Goal: Transaction & Acquisition: Purchase product/service

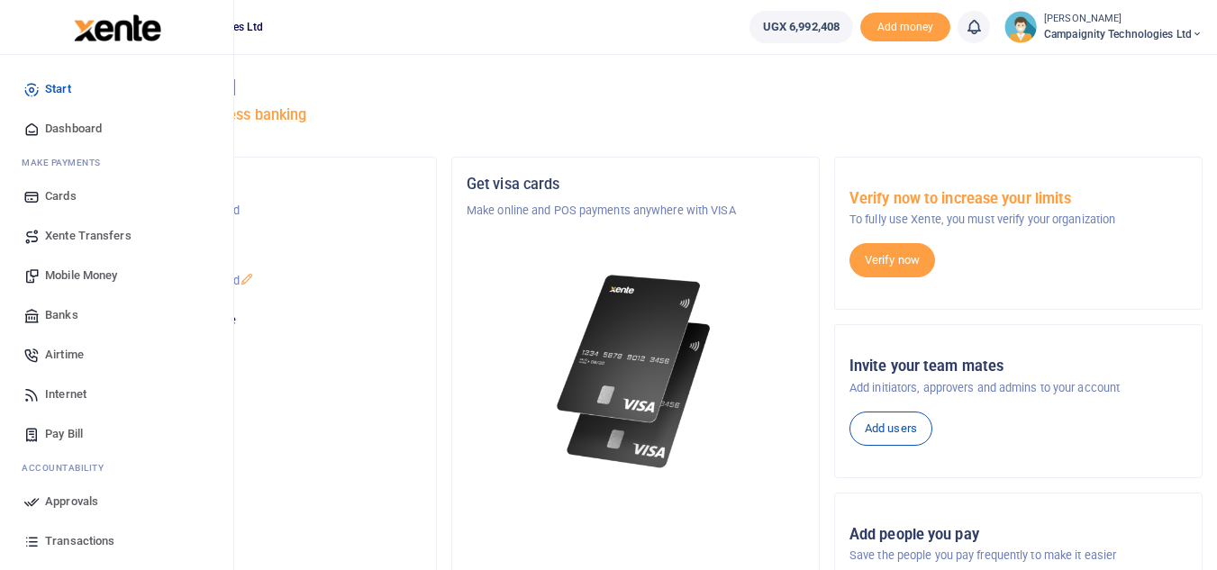
click at [79, 269] on span "Mobile Money" at bounding box center [81, 276] width 72 height 18
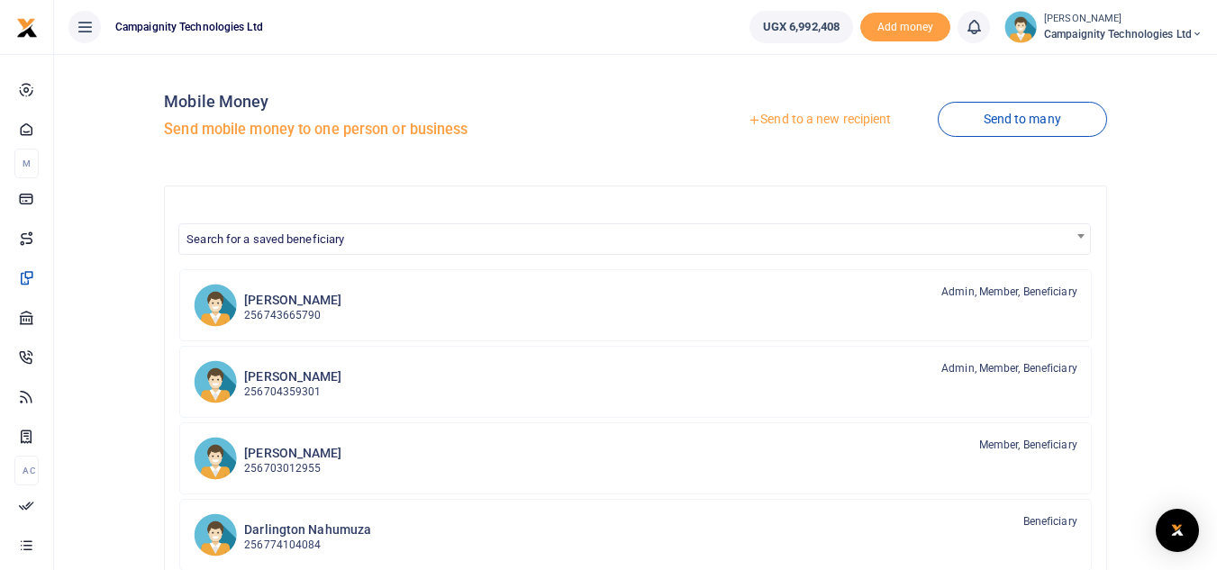
click at [840, 116] on link "Send to a new recipient" at bounding box center [819, 120] width 235 height 32
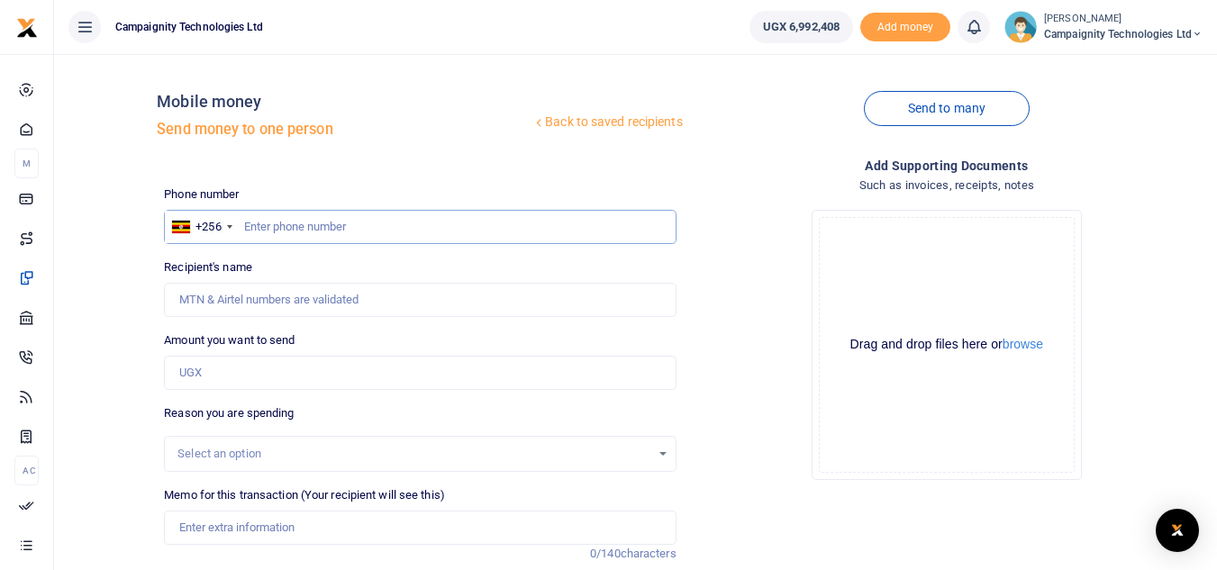
click at [403, 224] on input "text" at bounding box center [420, 227] width 512 height 34
click at [369, 218] on input "text" at bounding box center [420, 227] width 512 height 34
type input "756185378"
click at [298, 370] on input "Amount you want to send" at bounding box center [420, 373] width 512 height 34
type input "20,000"
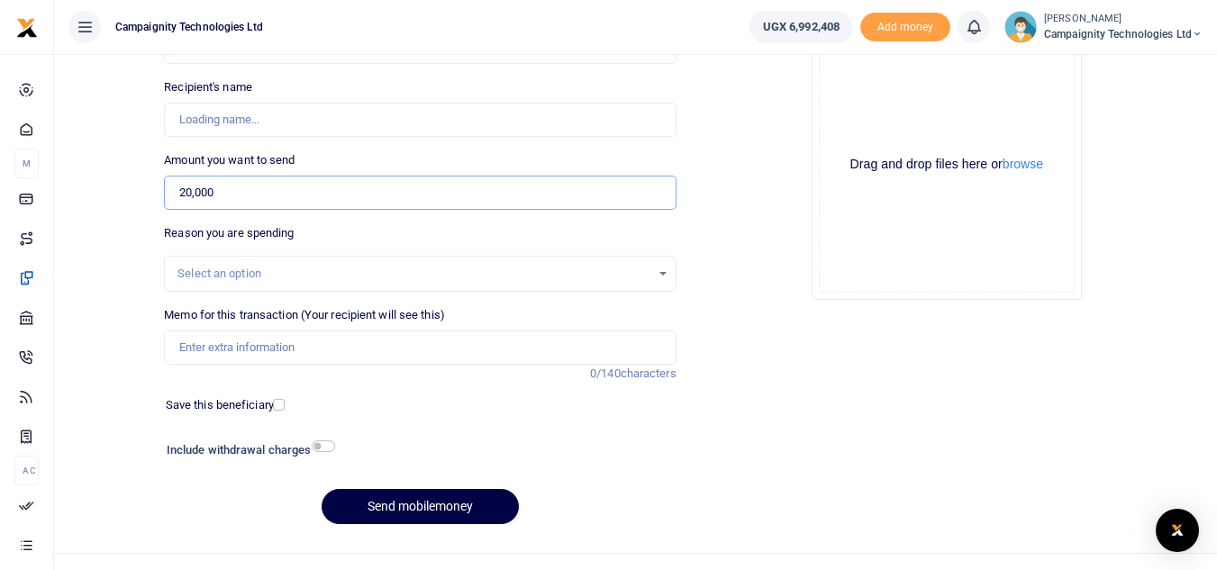
scroll to position [210, 0]
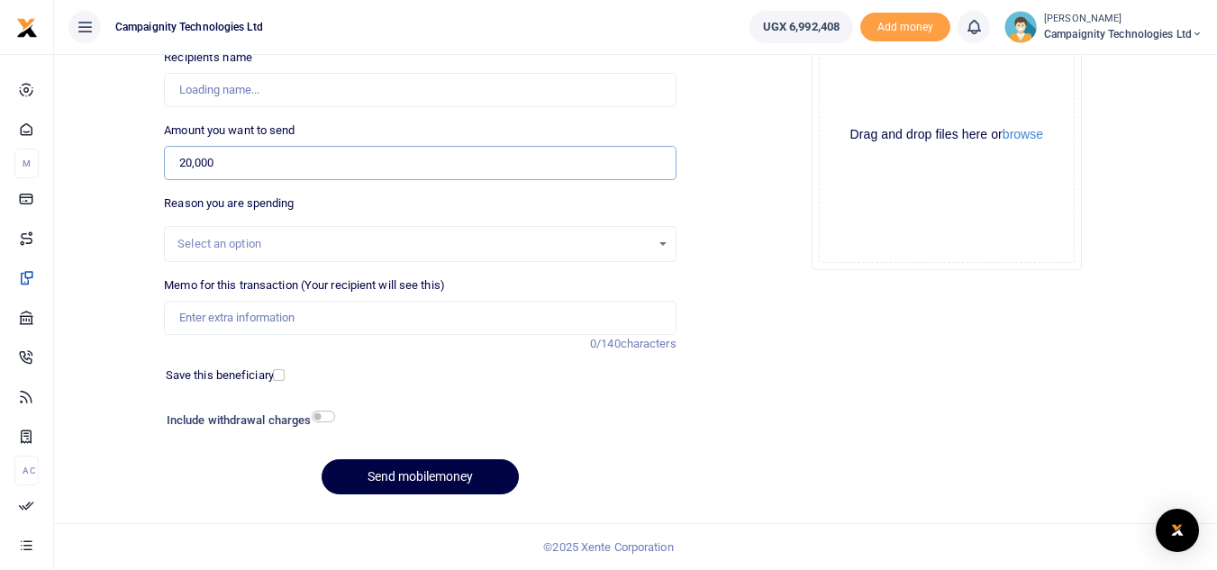
type input "[PERSON_NAME]"
type input "20,000"
click at [353, 330] on input "Memo for this transaction (Your recipient will see this)" at bounding box center [420, 318] width 512 height 34
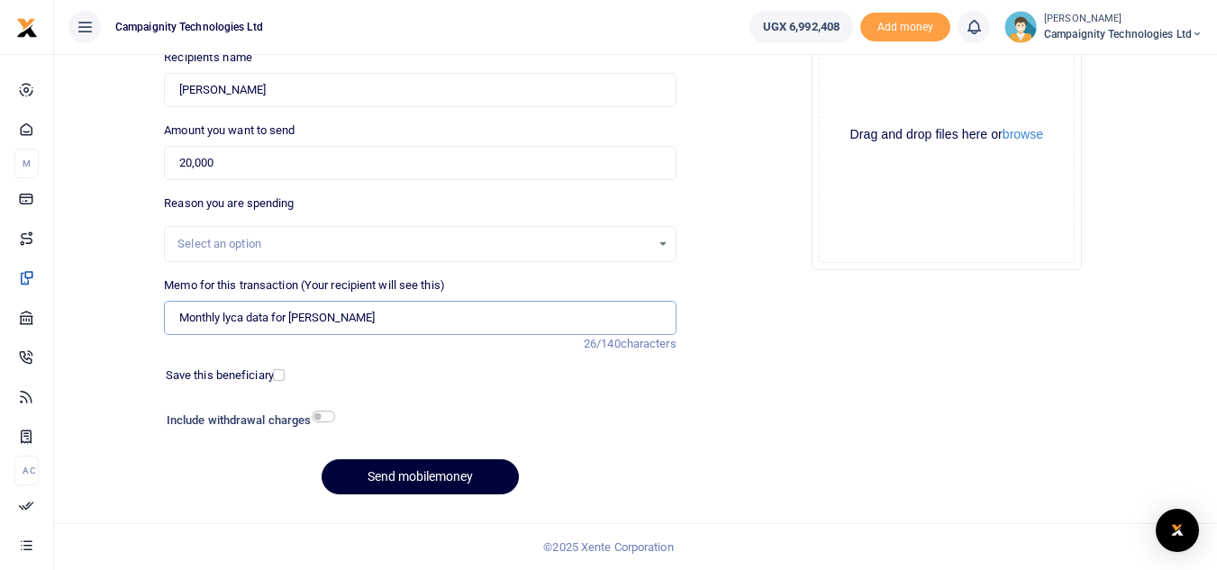
type input "Monthly lyca data for [PERSON_NAME]"
click at [421, 470] on button "Send mobilemoney" at bounding box center [419, 476] width 197 height 35
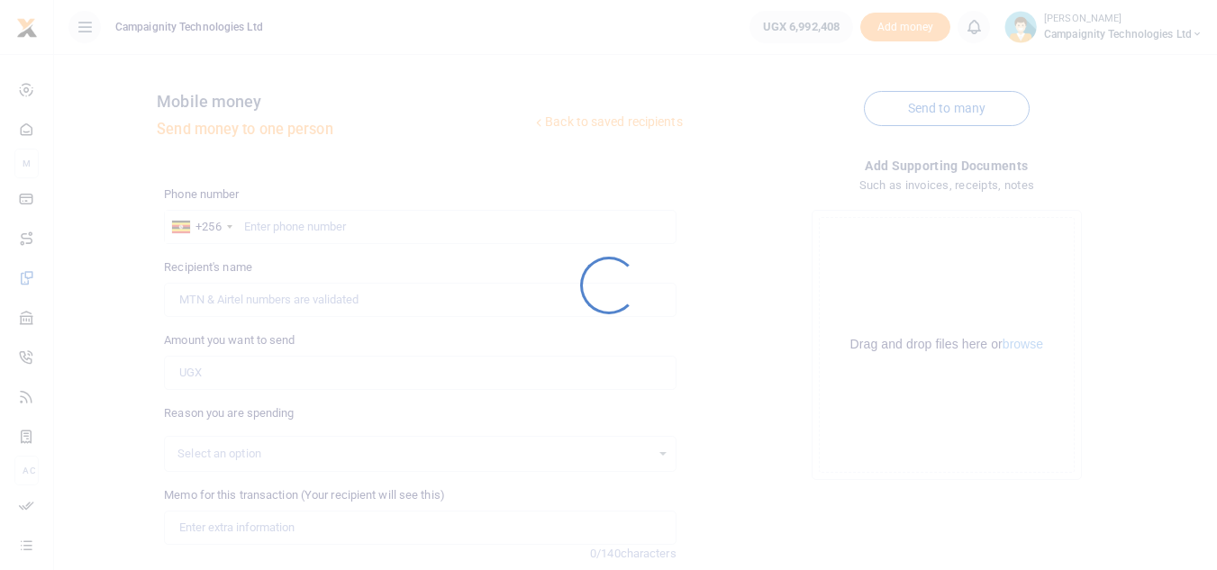
scroll to position [210, 0]
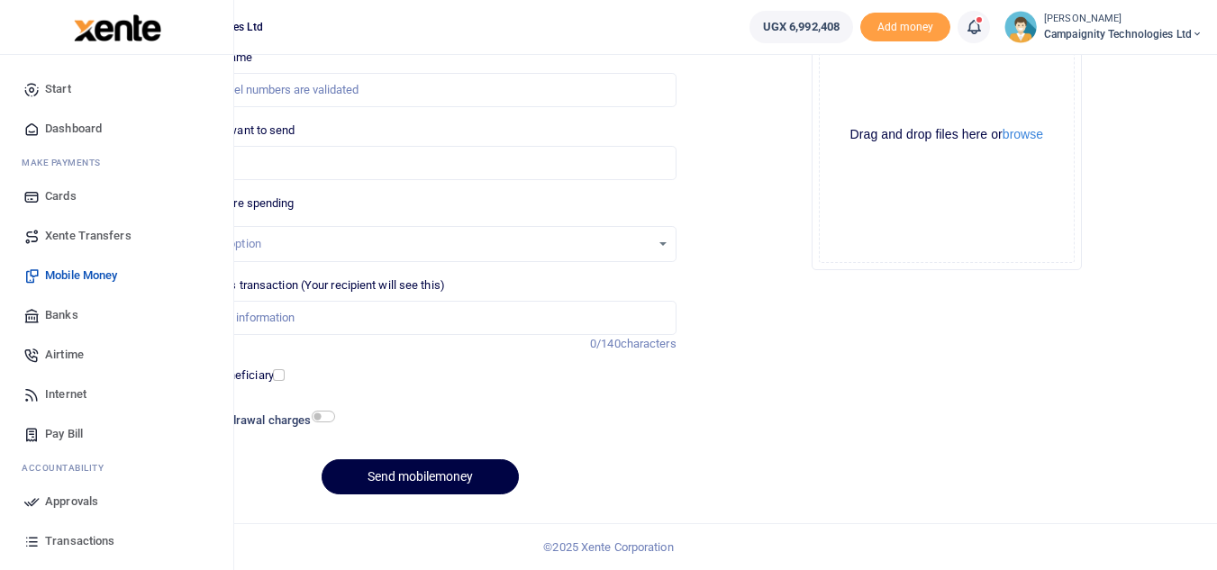
click at [60, 509] on span "Approvals" at bounding box center [71, 502] width 53 height 18
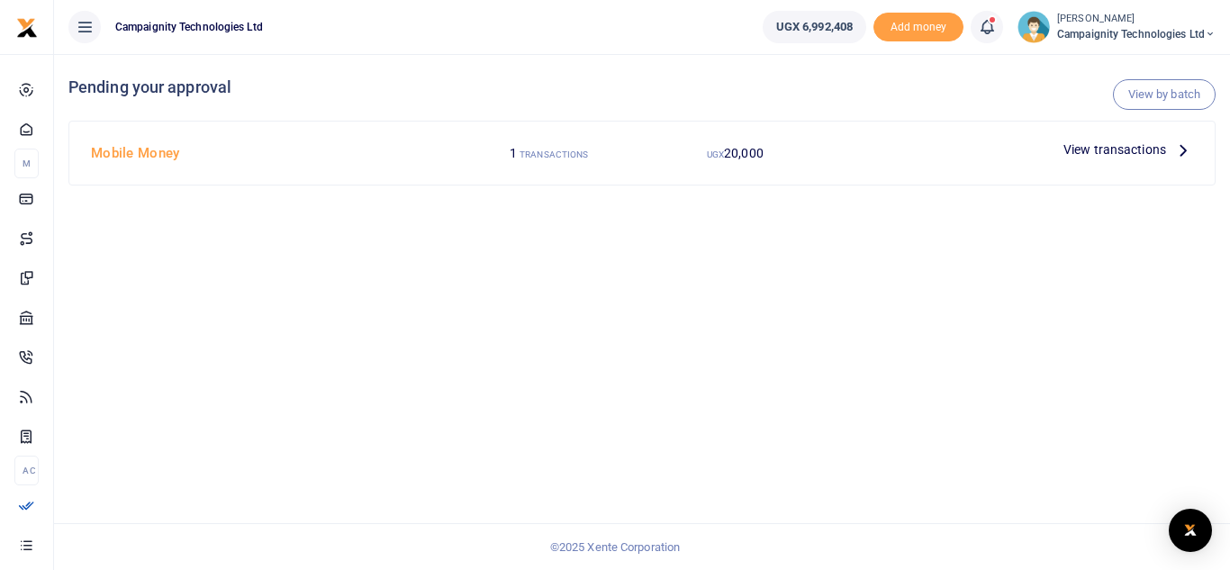
click at [1131, 146] on span "View transactions" at bounding box center [1115, 150] width 103 height 20
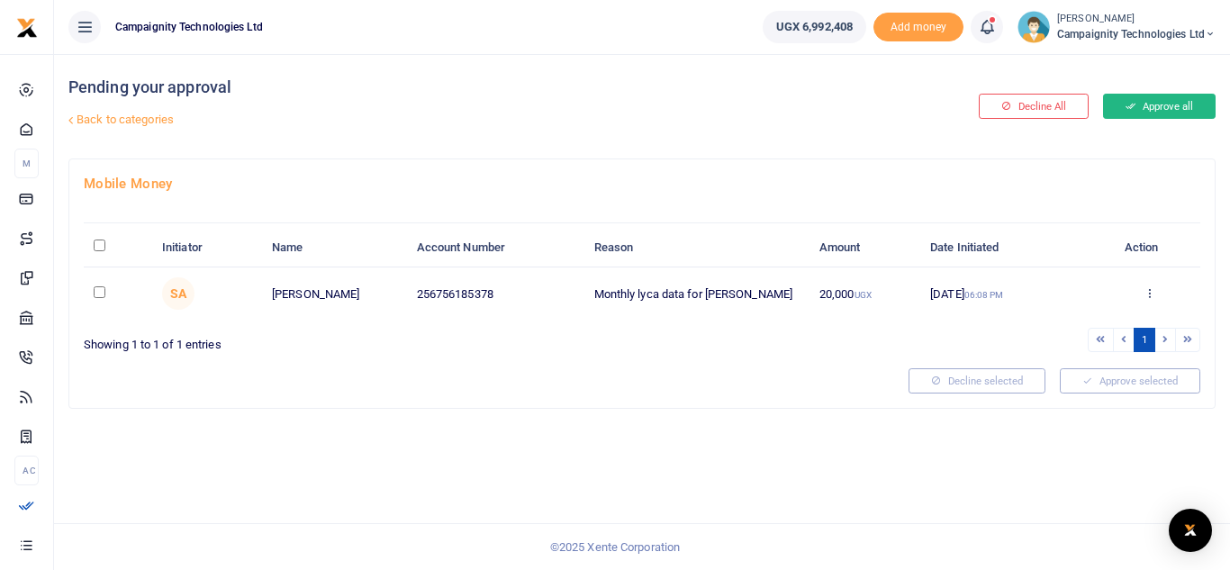
click at [1163, 102] on button "Approve all" at bounding box center [1159, 106] width 113 height 25
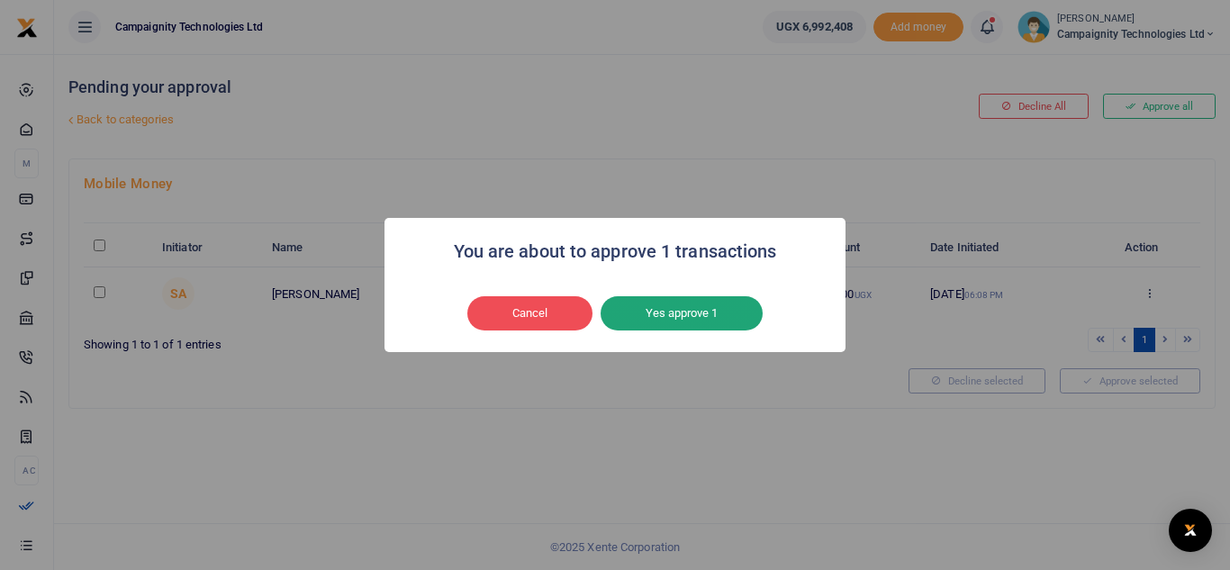
click at [705, 314] on button "Yes approve 1" at bounding box center [682, 313] width 162 height 34
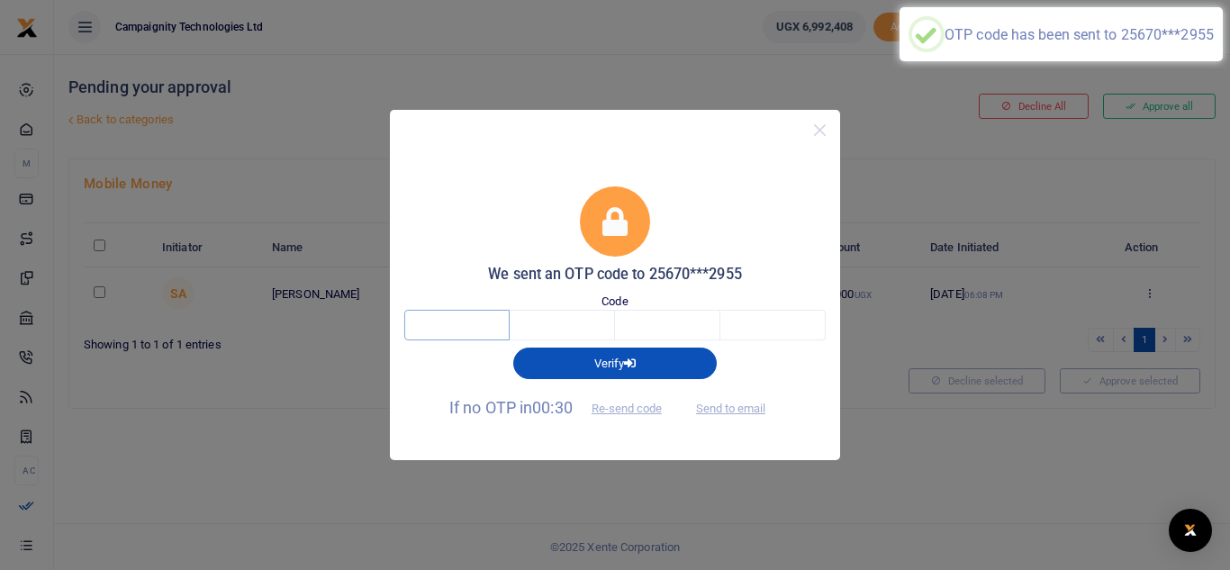
click at [468, 339] on input "text" at bounding box center [456, 325] width 105 height 31
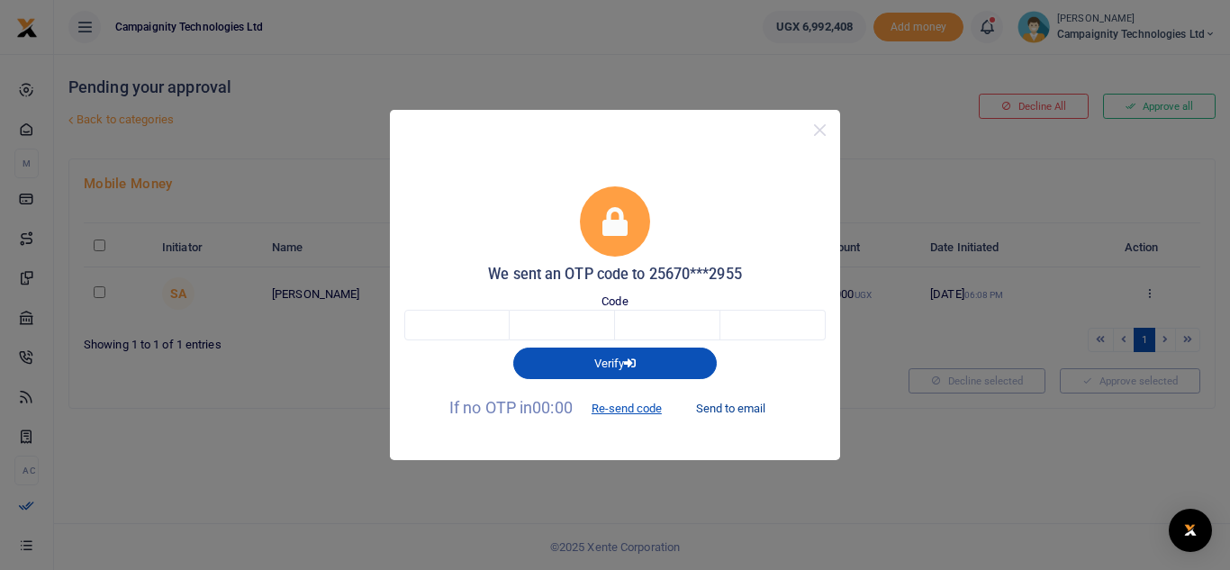
click at [742, 413] on button "Send to email" at bounding box center [731, 409] width 100 height 31
click at [466, 340] on input "text" at bounding box center [456, 325] width 105 height 31
paste input "h"
type input "h"
type input "t"
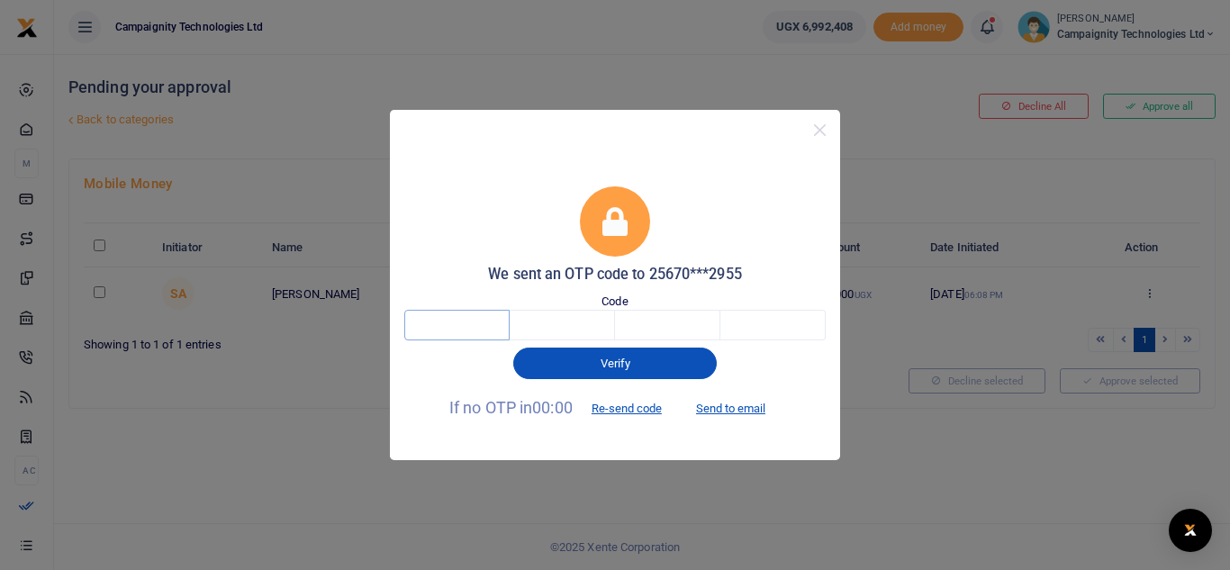
type input "t"
type input "p"
click at [713, 325] on body "Start Dashboard M ake Payments Cards Xente Transfers Mobile Money Banks Airtime…" at bounding box center [615, 285] width 1230 height 570
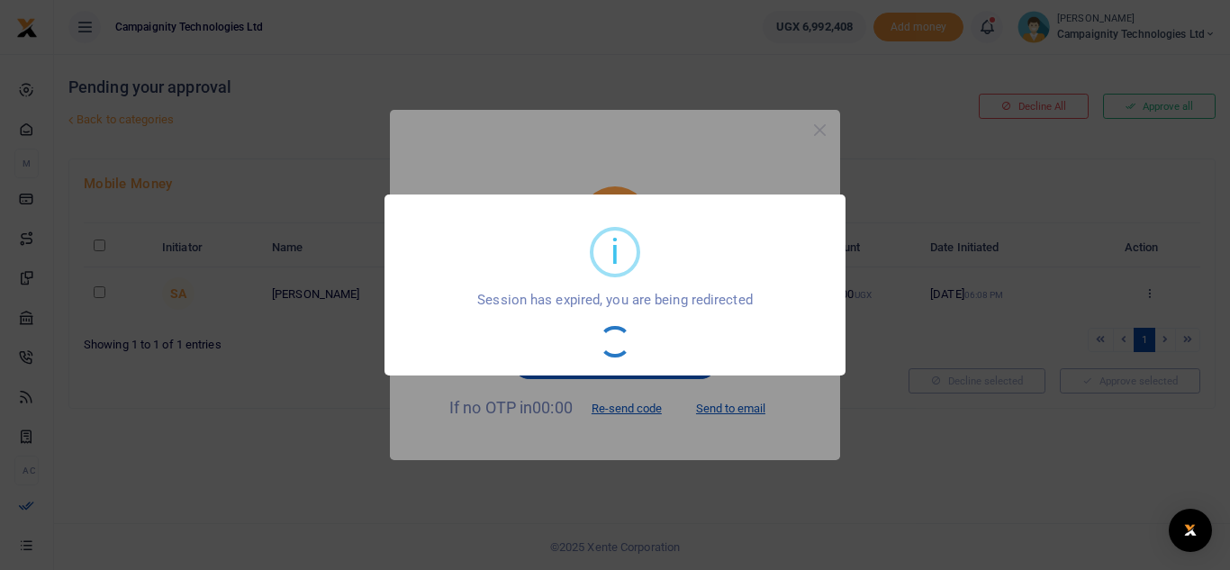
click at [757, 160] on div "i × Session has expired, you are being redirected OK No Cancel" at bounding box center [615, 285] width 1230 height 570
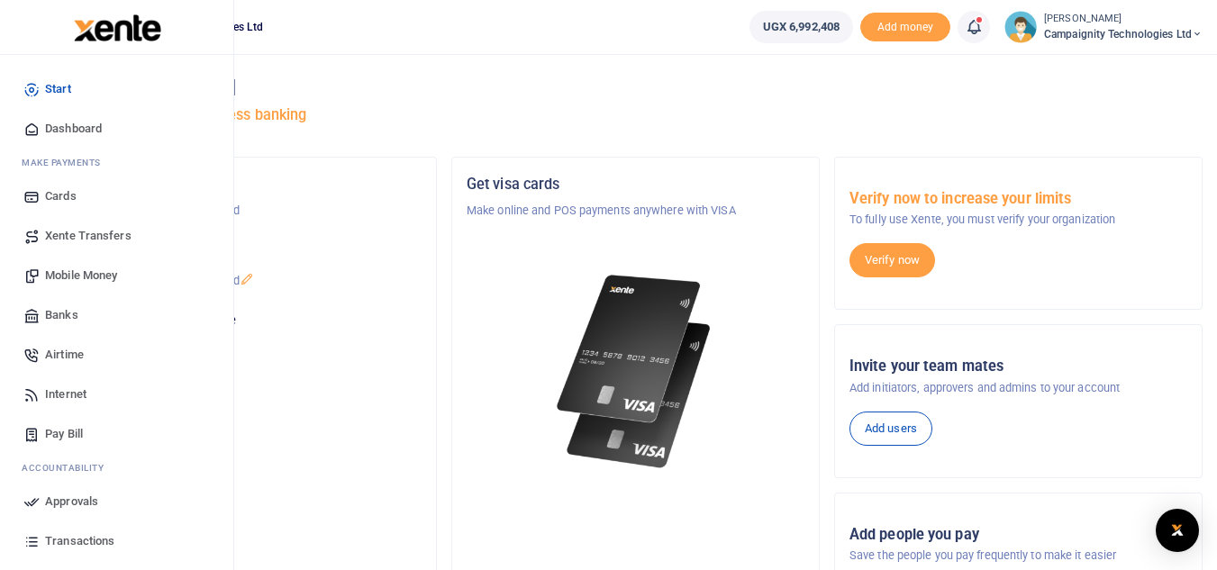
click at [76, 495] on span "Approvals" at bounding box center [71, 502] width 53 height 18
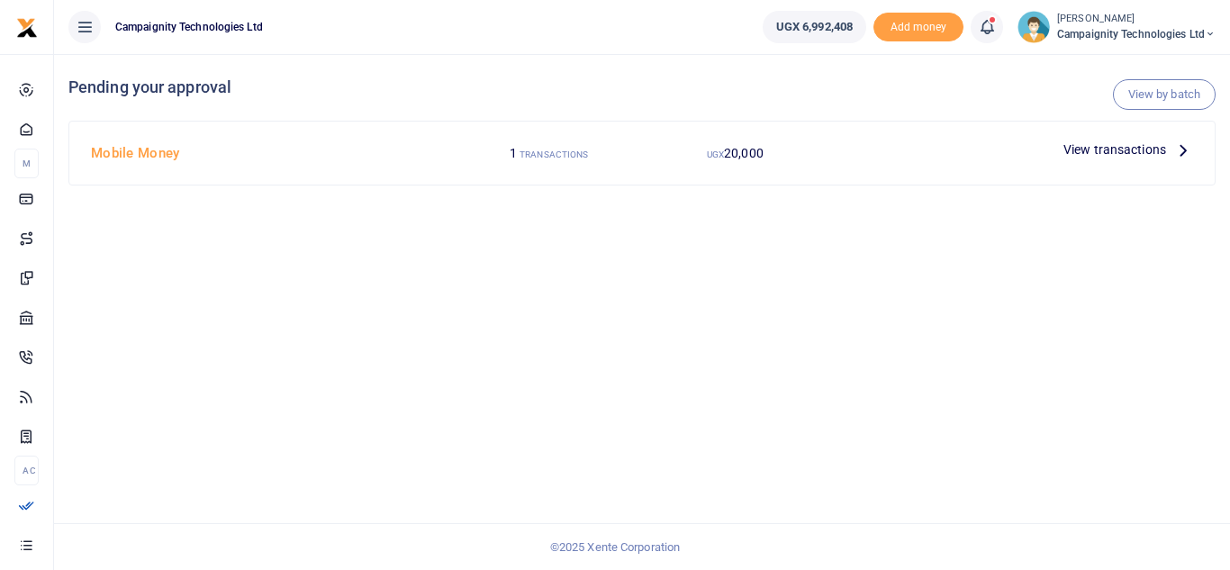
click at [1146, 147] on span "View transactions" at bounding box center [1115, 150] width 103 height 20
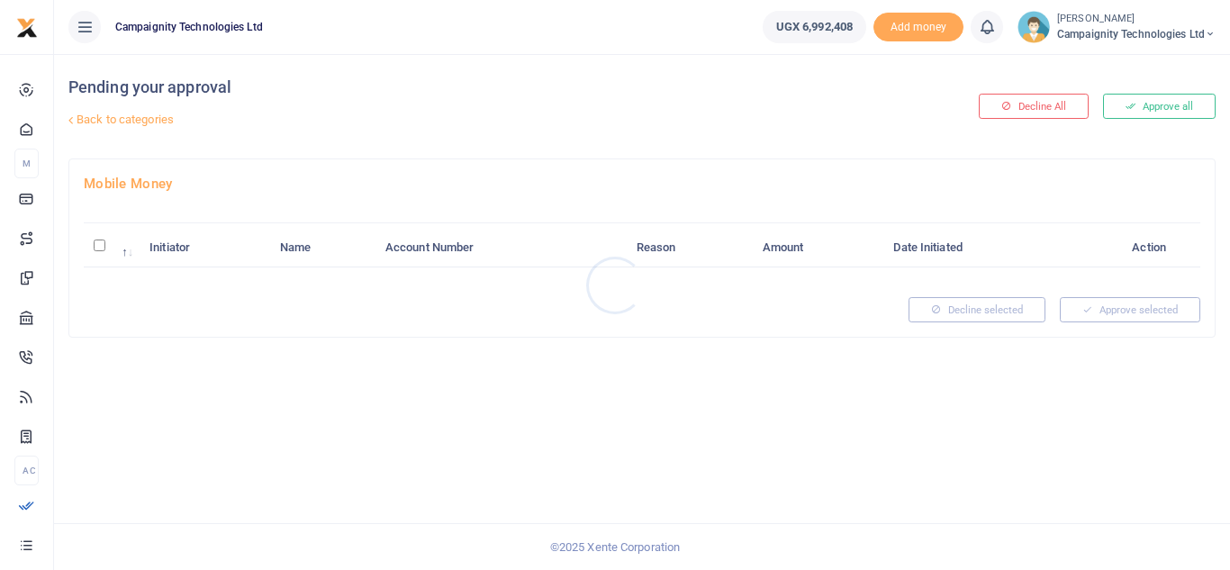
drag, startPoint x: 1146, startPoint y: 114, endPoint x: 1142, endPoint y: 106, distance: 9.3
click at [1142, 106] on div at bounding box center [615, 285] width 1230 height 570
click at [1142, 106] on button "Approve all" at bounding box center [1159, 106] width 113 height 25
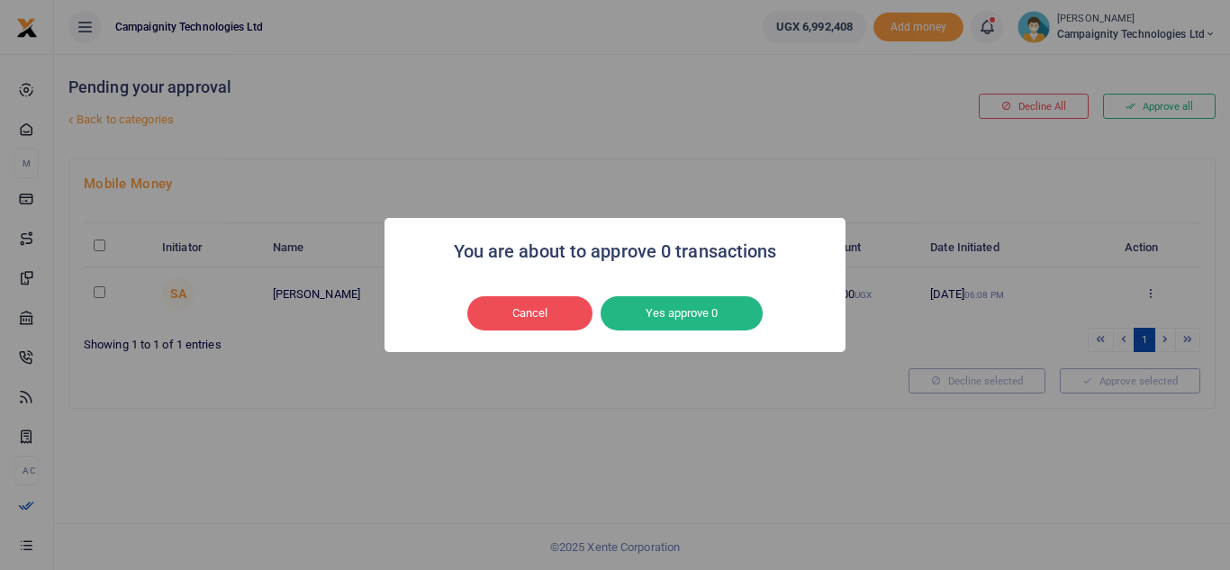
click at [695, 133] on div "You are about to approve 0 transactions × Cancel No Yes approve 0" at bounding box center [615, 285] width 1230 height 570
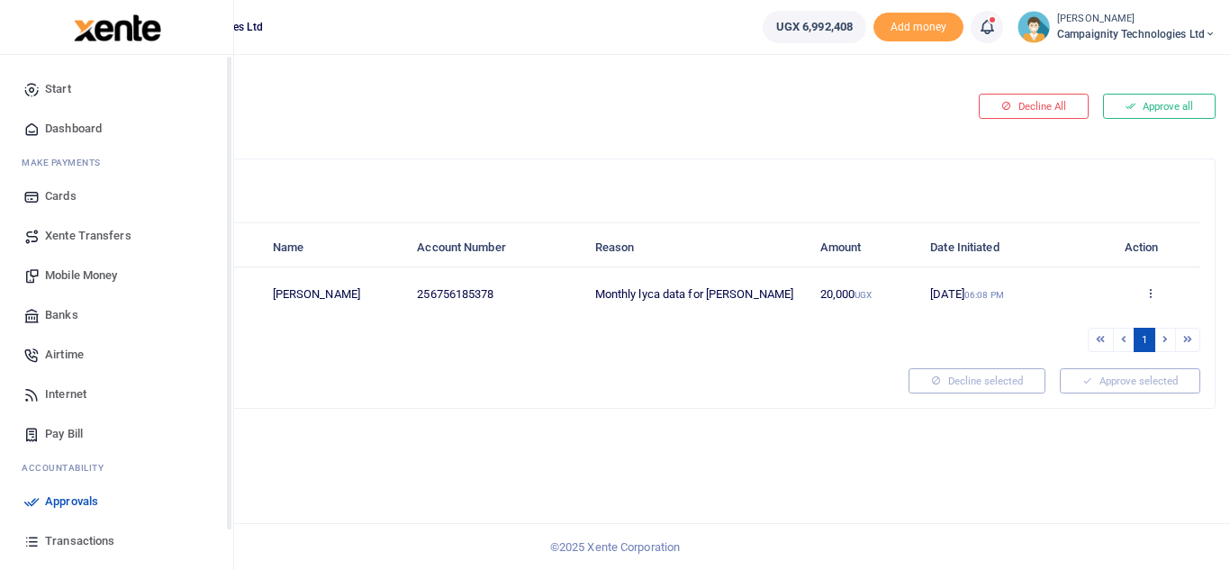
click at [68, 529] on link "Transactions" at bounding box center [116, 541] width 204 height 40
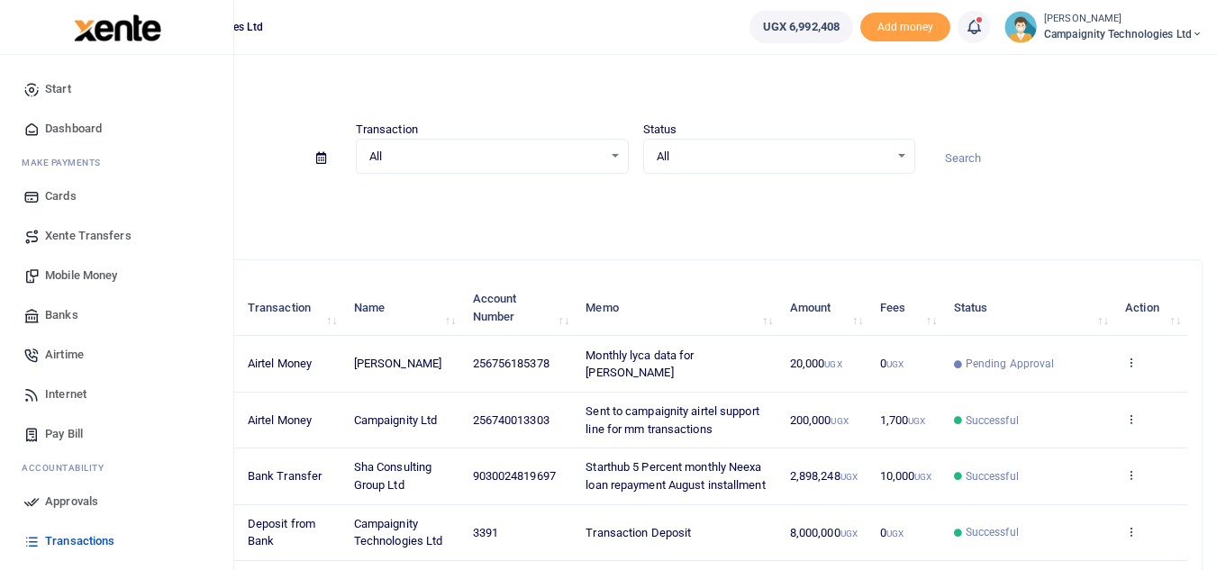
click at [89, 493] on span "Approvals" at bounding box center [71, 502] width 53 height 18
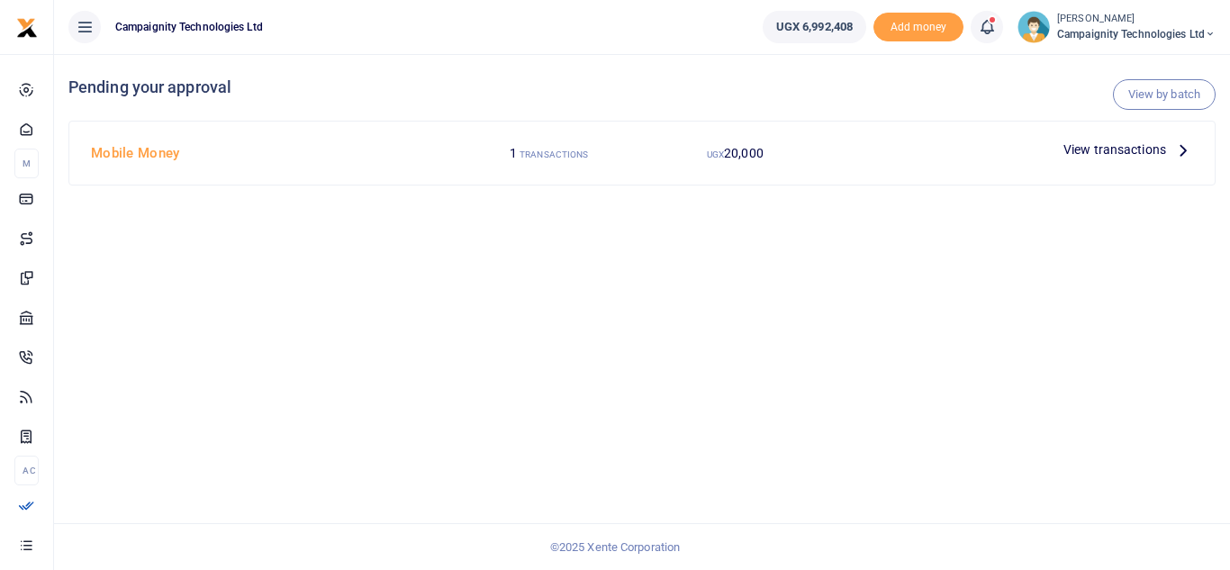
click at [1122, 151] on span "View transactions" at bounding box center [1115, 150] width 103 height 20
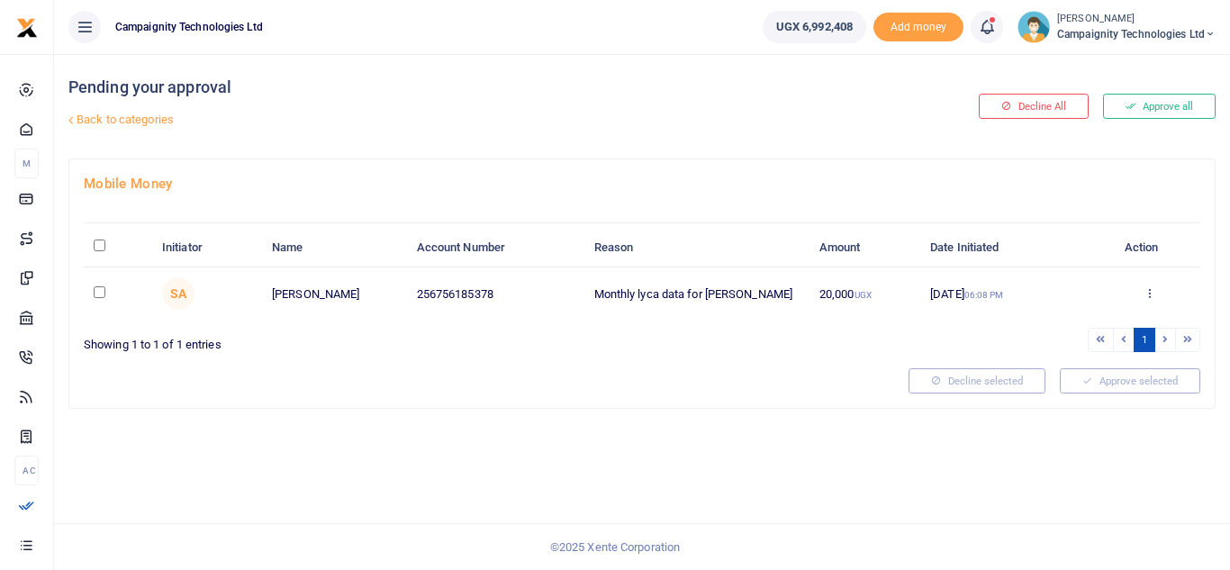
click at [1176, 110] on button "Approve all" at bounding box center [1159, 106] width 113 height 25
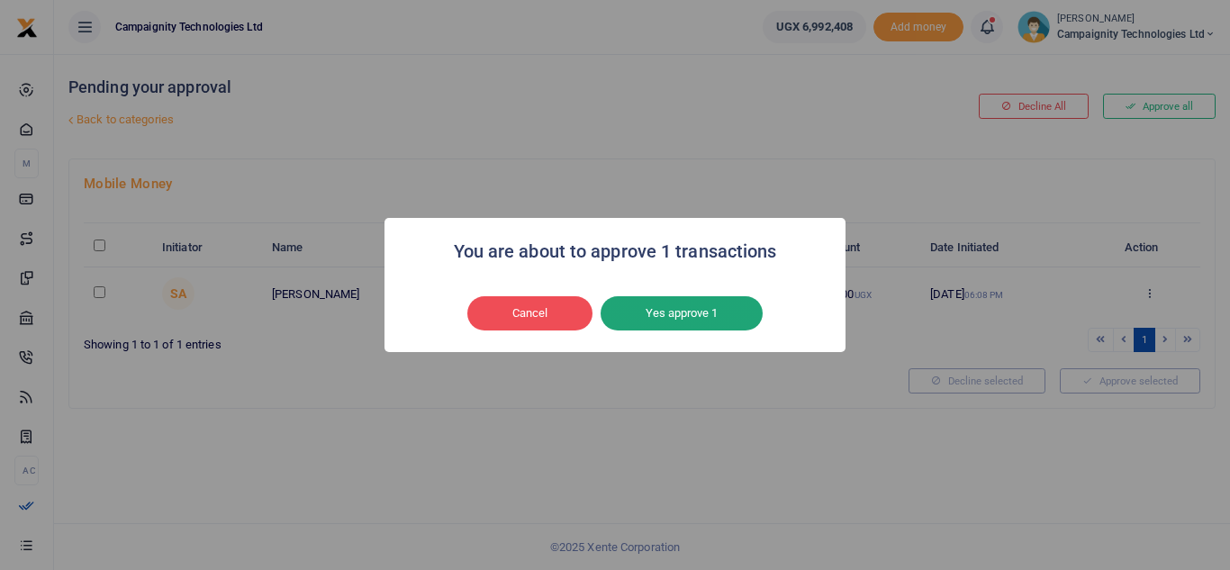
click at [699, 306] on button "Yes approve 1" at bounding box center [682, 313] width 162 height 34
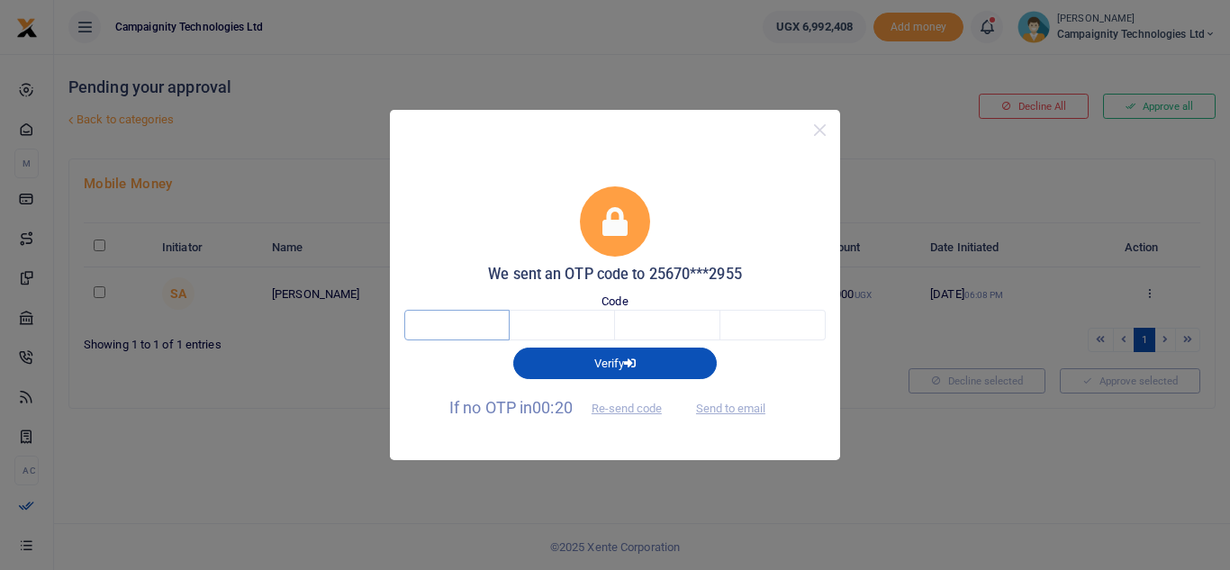
click at [499, 312] on input "text" at bounding box center [456, 325] width 105 height 31
type input "6"
type input "0"
type input "2"
